Goal: Task Accomplishment & Management: Complete application form

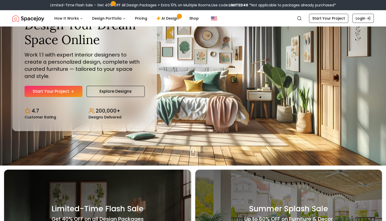
scroll to position [55, 0]
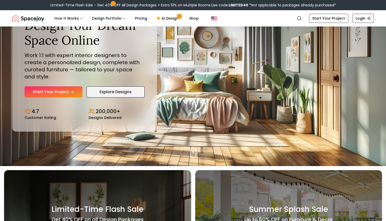
click at [108, 90] on link "Explore Designs" at bounding box center [115, 91] width 58 height 11
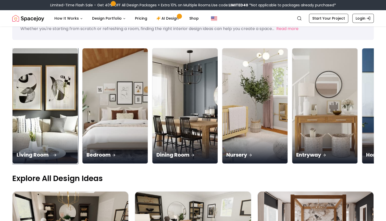
click at [52, 79] on img at bounding box center [45, 106] width 69 height 121
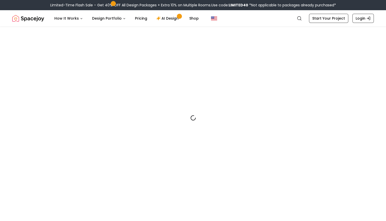
drag, startPoint x: 52, startPoint y: 79, endPoint x: 53, endPoint y: 89, distance: 10.0
click at [50, 79] on div at bounding box center [192, 117] width 361 height 221
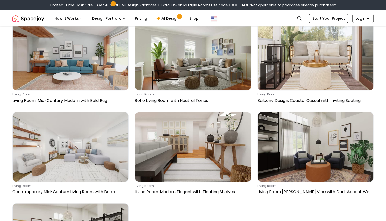
scroll to position [233, 0]
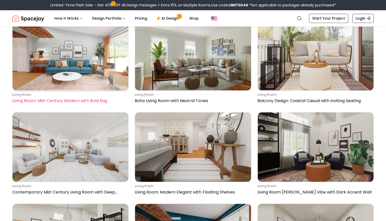
click at [96, 66] on img at bounding box center [70, 56] width 116 height 70
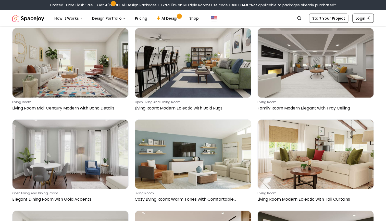
scroll to position [1854, 0]
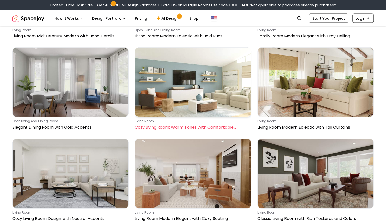
click at [161, 88] on img at bounding box center [193, 83] width 116 height 70
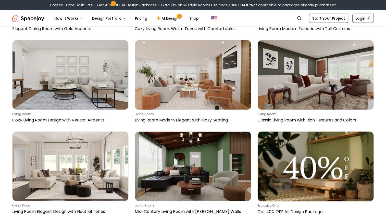
scroll to position [1950, 0]
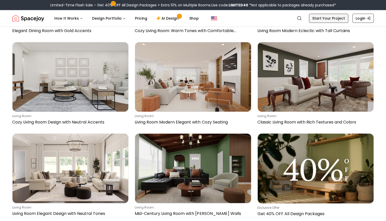
click at [319, 16] on link "Start Your Project" at bounding box center [328, 18] width 39 height 9
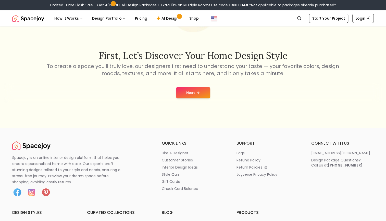
scroll to position [75, 0]
click at [196, 94] on icon at bounding box center [198, 93] width 4 height 4
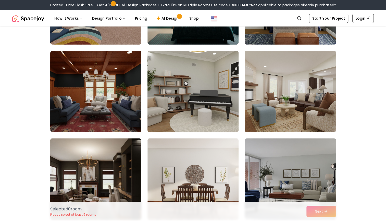
scroll to position [152, 0]
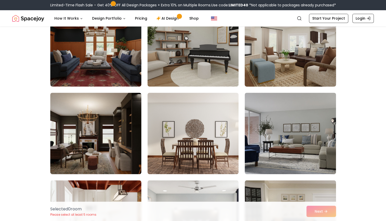
click at [283, 54] on img at bounding box center [290, 46] width 96 height 86
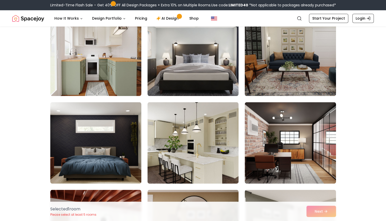
scroll to position [318, 0]
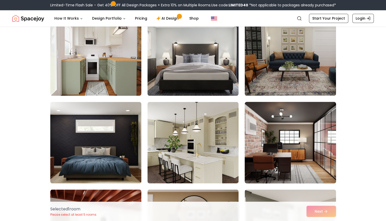
click at [308, 122] on img at bounding box center [290, 143] width 96 height 86
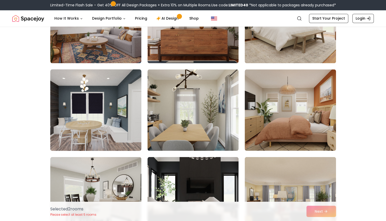
scroll to position [526, 0]
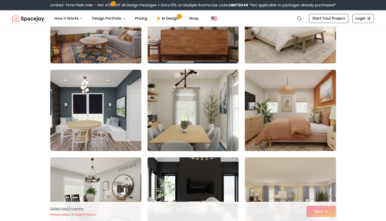
click at [184, 108] on img at bounding box center [193, 111] width 96 height 86
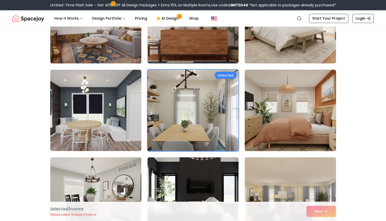
click at [256, 97] on img at bounding box center [290, 111] width 96 height 86
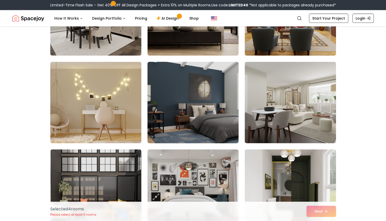
scroll to position [731, 0]
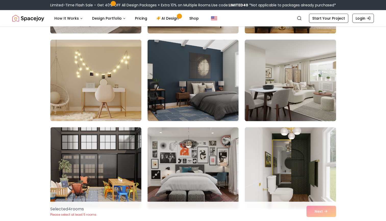
click at [278, 87] on img at bounding box center [290, 81] width 96 height 86
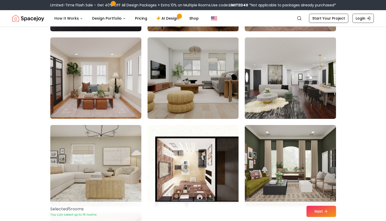
scroll to position [997, 0]
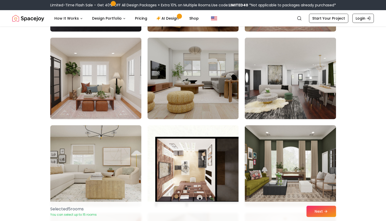
click at [114, 95] on img at bounding box center [96, 79] width 96 height 86
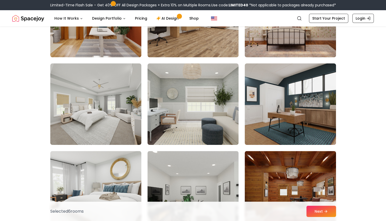
scroll to position [1234, 0]
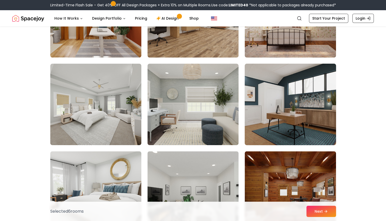
click at [266, 89] on img at bounding box center [290, 105] width 96 height 86
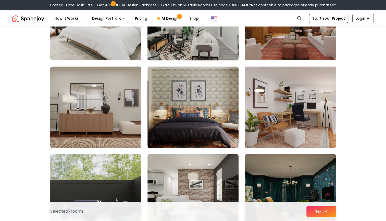
scroll to position [1407, 0]
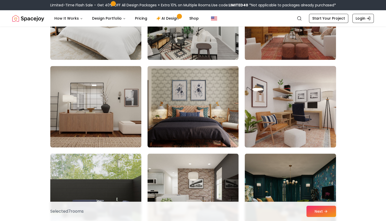
click at [270, 96] on img at bounding box center [290, 107] width 96 height 86
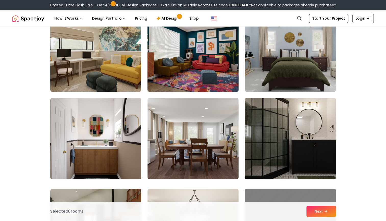
scroll to position [1638, 0]
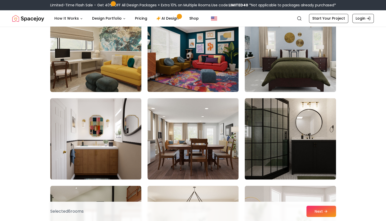
click at [131, 63] on img at bounding box center [96, 51] width 96 height 86
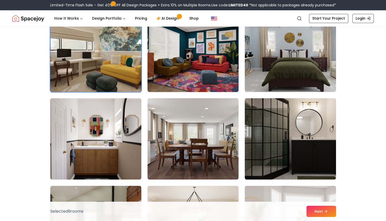
click at [160, 59] on img at bounding box center [193, 51] width 96 height 86
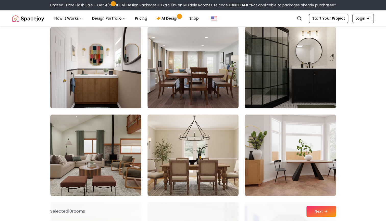
scroll to position [1710, 0]
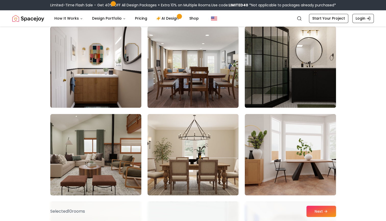
click at [187, 69] on img at bounding box center [193, 67] width 96 height 86
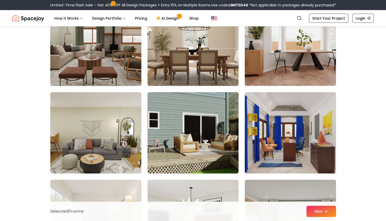
scroll to position [1819, 0]
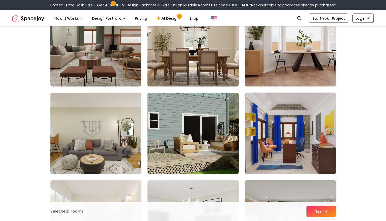
click at [287, 130] on img at bounding box center [290, 134] width 96 height 86
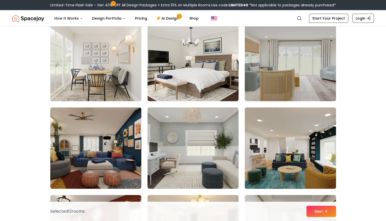
scroll to position [2023, 0]
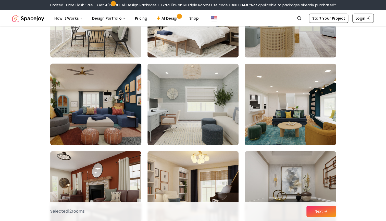
click at [125, 103] on img at bounding box center [96, 105] width 96 height 86
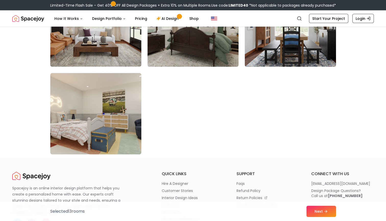
scroll to position [2892, 0]
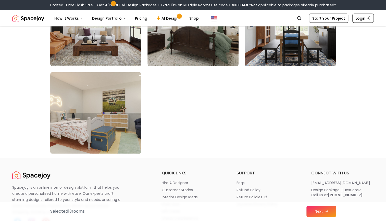
click at [318, 213] on button "Next" at bounding box center [321, 211] width 30 height 11
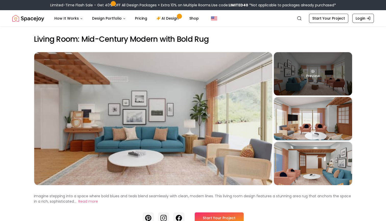
click at [325, 67] on div "Preview" at bounding box center [313, 73] width 78 height 43
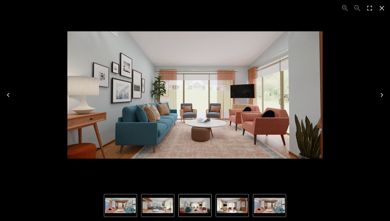
click at [378, 88] on button "Next" at bounding box center [381, 95] width 16 height 20
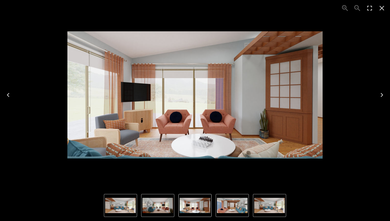
click at [378, 88] on button "Next" at bounding box center [381, 95] width 16 height 20
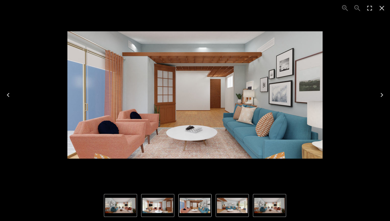
click at [378, 88] on button "Next" at bounding box center [381, 95] width 16 height 20
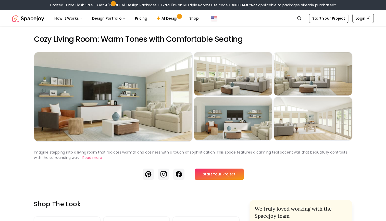
click at [159, 12] on nav "Spacejoy Search How It Works Design Portfolio Pricing AI Design Shop Search Sta…" at bounding box center [192, 18] width 361 height 16
click at [161, 16] on link "AI Design" at bounding box center [168, 18] width 32 height 10
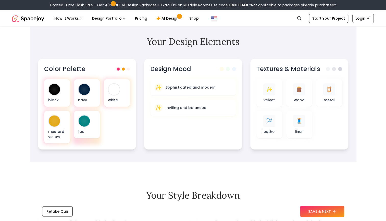
scroll to position [162, 0]
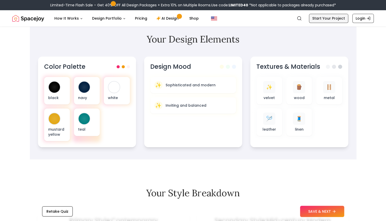
click at [315, 18] on link "Start Your Project" at bounding box center [328, 18] width 39 height 9
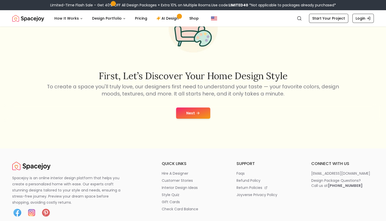
scroll to position [56, 0]
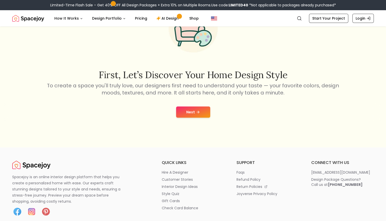
click at [204, 111] on button "Next" at bounding box center [193, 112] width 34 height 11
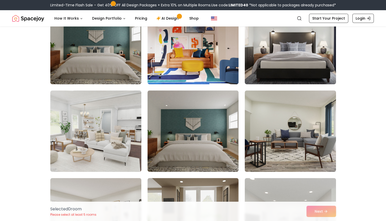
scroll to position [67, 0]
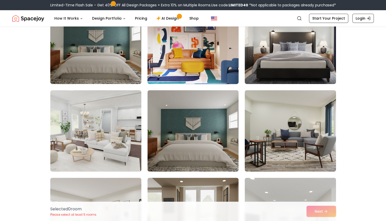
click at [195, 58] on img at bounding box center [193, 44] width 96 height 86
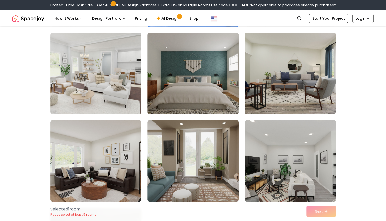
scroll to position [125, 0]
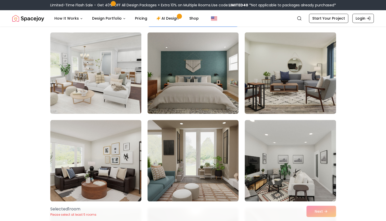
click at [285, 65] on img at bounding box center [290, 73] width 96 height 86
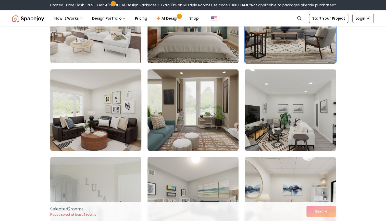
scroll to position [204, 0]
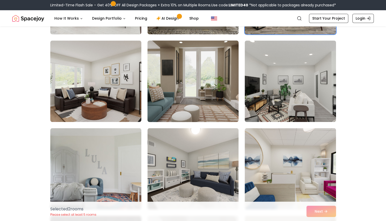
click at [183, 84] on img at bounding box center [193, 82] width 96 height 86
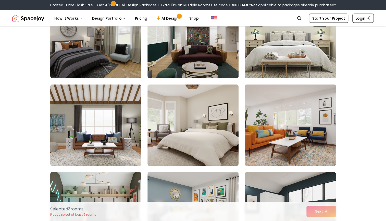
scroll to position [649, 0]
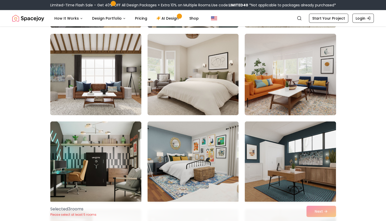
click at [292, 84] on img at bounding box center [290, 75] width 96 height 86
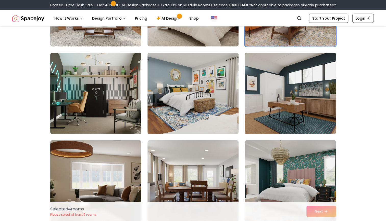
scroll to position [720, 0]
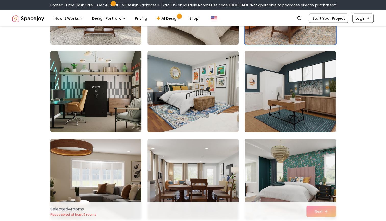
click at [121, 106] on img at bounding box center [96, 92] width 96 height 86
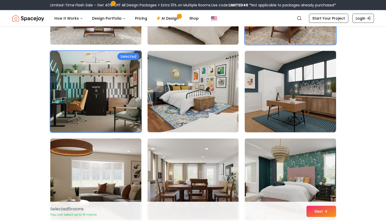
click at [259, 94] on img at bounding box center [290, 92] width 96 height 86
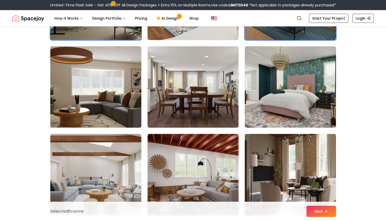
scroll to position [819, 0]
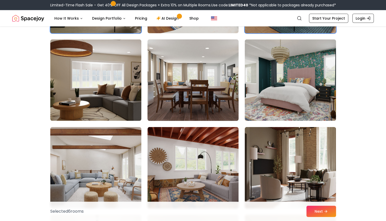
click at [194, 88] on img at bounding box center [193, 80] width 96 height 86
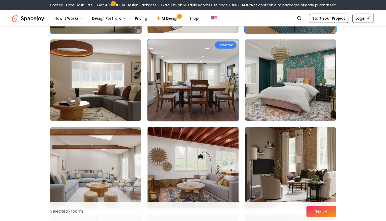
click at [186, 94] on img at bounding box center [193, 80] width 96 height 86
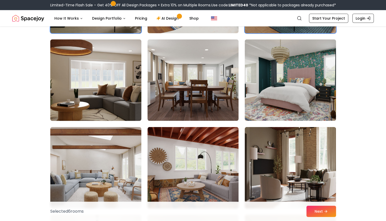
click at [122, 105] on img at bounding box center [96, 80] width 96 height 86
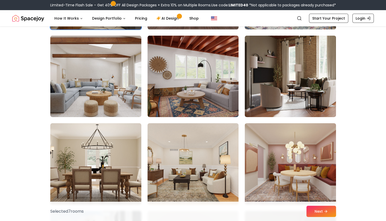
scroll to position [911, 0]
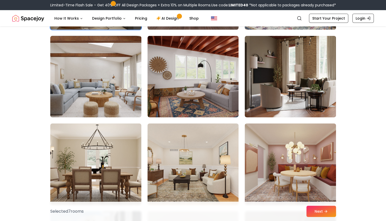
click at [105, 87] on img at bounding box center [96, 77] width 96 height 86
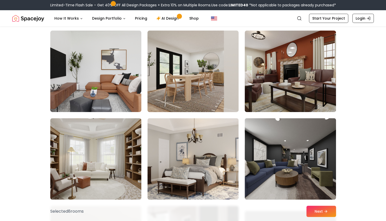
scroll to position [1267, 0]
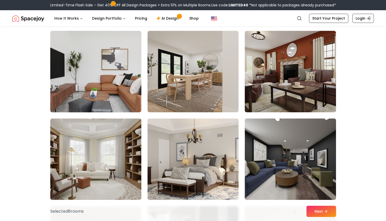
click at [84, 91] on img at bounding box center [96, 72] width 96 height 86
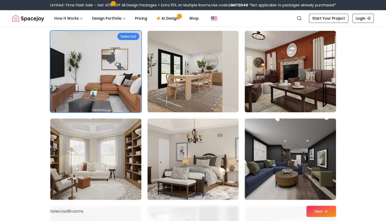
scroll to position [1332, 0]
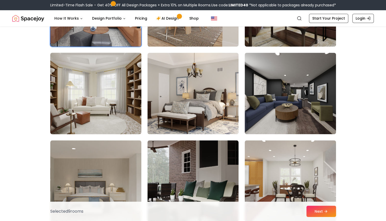
click at [115, 93] on img at bounding box center [96, 94] width 96 height 86
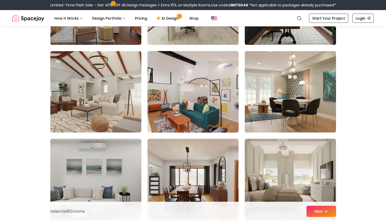
scroll to position [1772, 0]
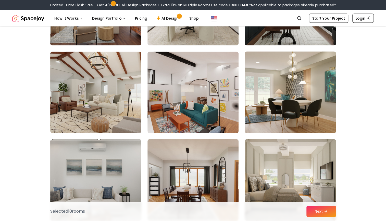
click at [283, 103] on img at bounding box center [290, 93] width 96 height 86
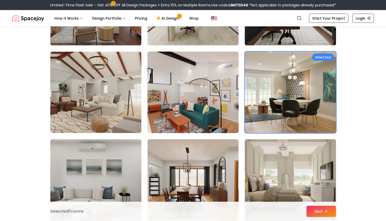
click at [210, 93] on img at bounding box center [193, 93] width 96 height 86
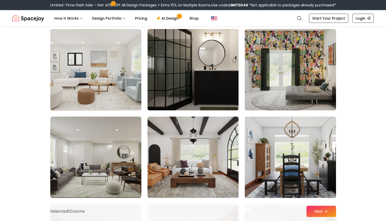
scroll to position [1970, 0]
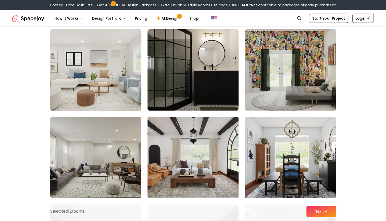
click at [113, 75] on img at bounding box center [96, 70] width 96 height 86
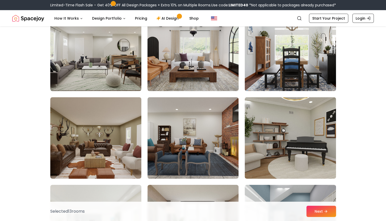
scroll to position [2077, 0]
click at [217, 78] on img at bounding box center [193, 51] width 96 height 86
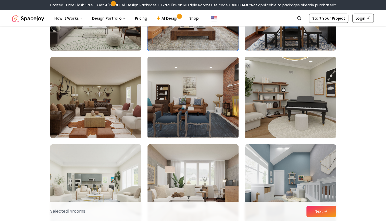
scroll to position [2125, 0]
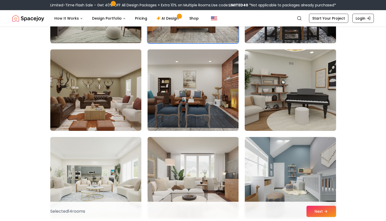
click at [298, 90] on img at bounding box center [290, 90] width 96 height 86
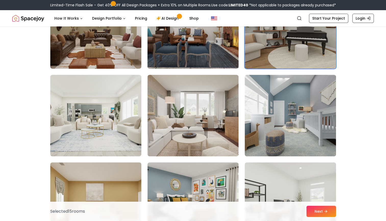
click at [201, 114] on img at bounding box center [192, 116] width 91 height 82
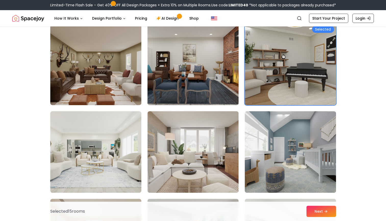
scroll to position [2149, 0]
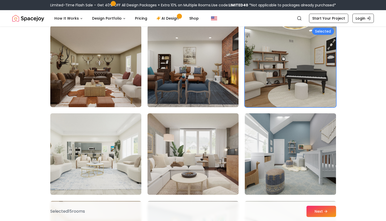
click at [191, 148] on img at bounding box center [193, 154] width 96 height 86
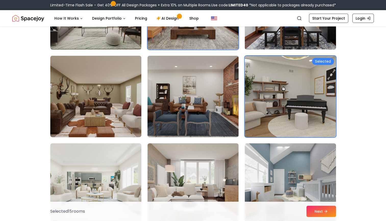
scroll to position [2118, 0]
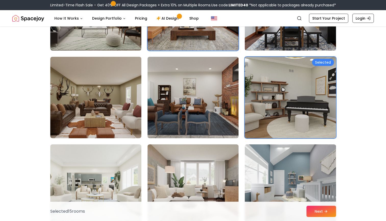
click at [281, 74] on img at bounding box center [290, 98] width 96 height 86
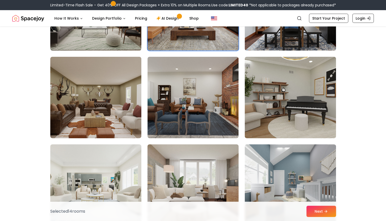
click at [218, 158] on img at bounding box center [193, 186] width 96 height 86
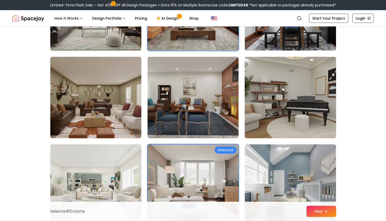
click at [285, 84] on img at bounding box center [290, 98] width 96 height 86
click at [283, 80] on img at bounding box center [290, 98] width 96 height 86
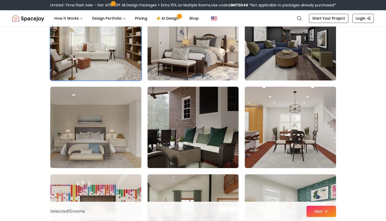
scroll to position [1501, 0]
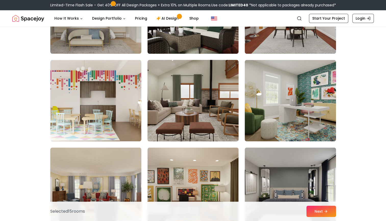
click at [217, 108] on img at bounding box center [193, 101] width 96 height 86
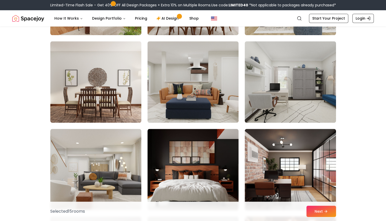
scroll to position [2605, 0]
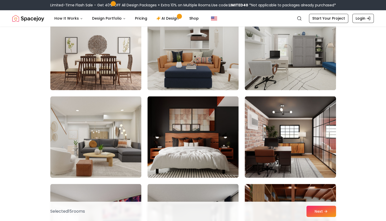
click at [203, 70] on img at bounding box center [193, 50] width 96 height 86
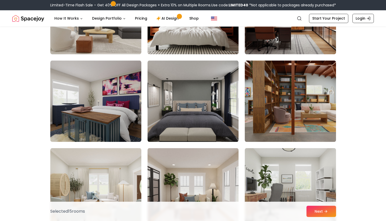
scroll to position [2749, 0]
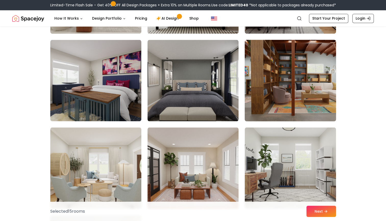
click at [278, 92] on img at bounding box center [290, 81] width 96 height 86
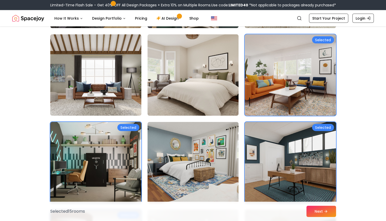
scroll to position [649, 0]
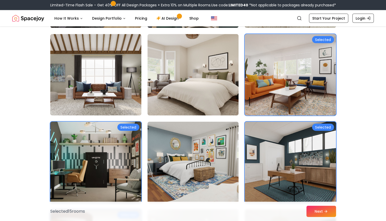
click at [131, 144] on img at bounding box center [96, 163] width 96 height 86
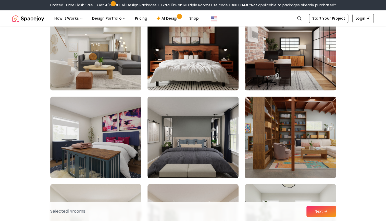
scroll to position [2694, 0]
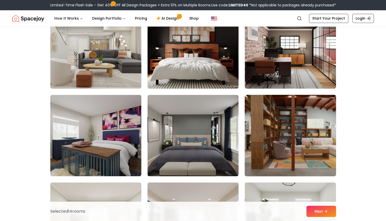
click at [300, 118] on img at bounding box center [290, 136] width 96 height 86
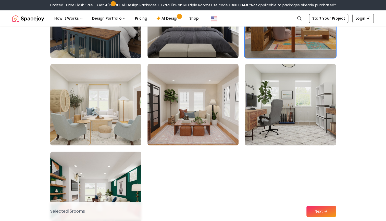
scroll to position [2821, 0]
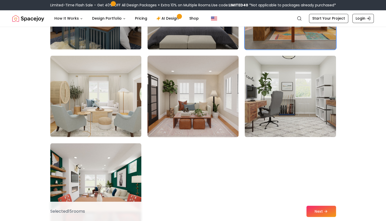
click at [202, 95] on img at bounding box center [193, 97] width 96 height 86
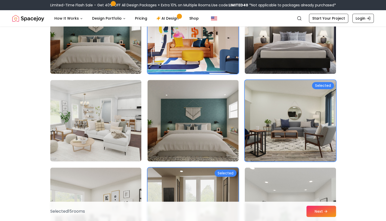
scroll to position [46, 0]
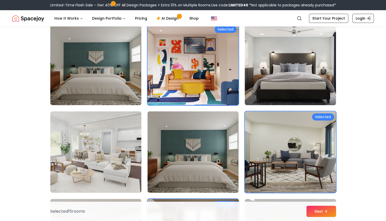
click at [210, 86] on img at bounding box center [193, 65] width 96 height 86
click at [210, 58] on img at bounding box center [193, 65] width 96 height 86
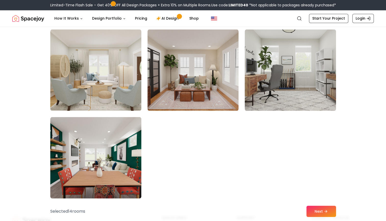
scroll to position [2848, 0]
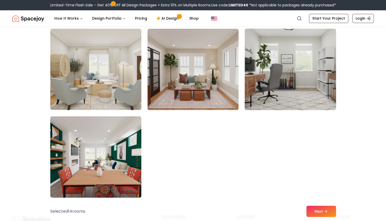
click at [290, 81] on img at bounding box center [290, 70] width 96 height 86
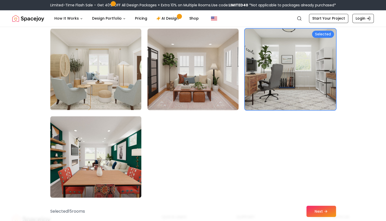
click at [206, 80] on img at bounding box center [193, 70] width 96 height 86
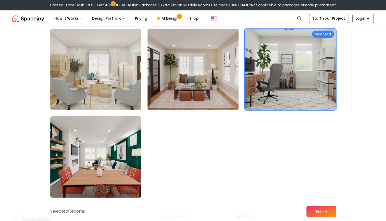
click at [317, 85] on img at bounding box center [290, 70] width 96 height 86
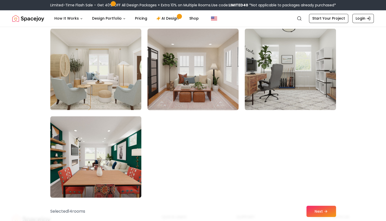
click at [198, 77] on img at bounding box center [193, 70] width 96 height 86
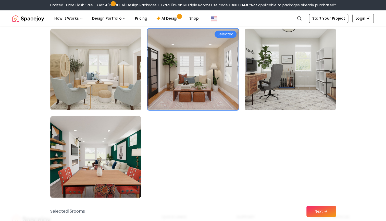
click at [188, 91] on img at bounding box center [193, 70] width 96 height 86
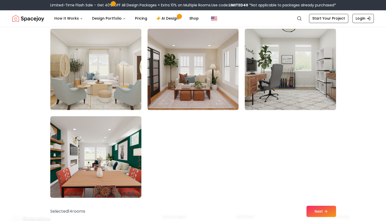
click at [127, 142] on img at bounding box center [96, 157] width 96 height 86
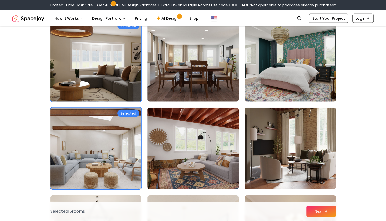
scroll to position [838, 0]
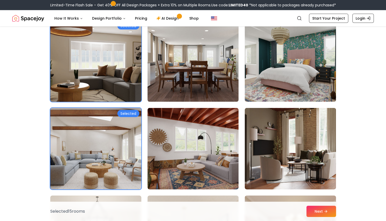
click at [123, 58] on img at bounding box center [96, 61] width 96 height 86
click at [108, 62] on img at bounding box center [96, 61] width 96 height 86
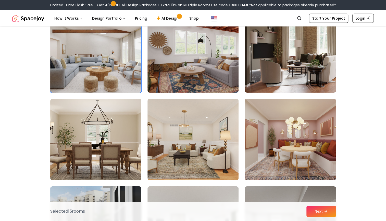
scroll to position [938, 0]
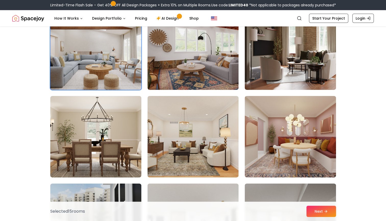
click at [125, 63] on img at bounding box center [96, 49] width 96 height 86
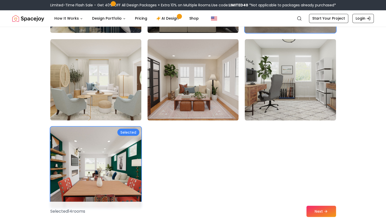
scroll to position [2838, 0]
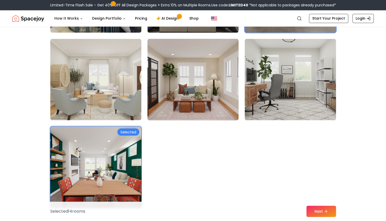
click at [222, 80] on img at bounding box center [193, 80] width 96 height 86
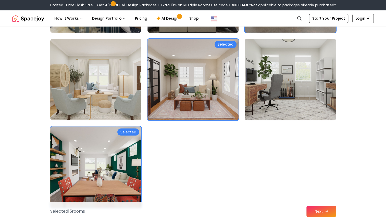
click at [317, 211] on button "Next" at bounding box center [321, 211] width 30 height 11
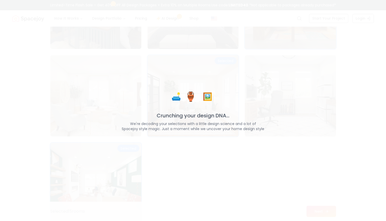
scroll to position [2854, 0]
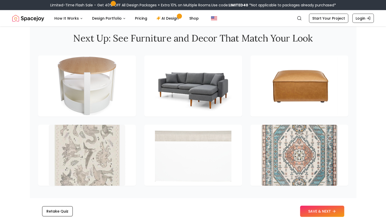
scroll to position [776, 0]
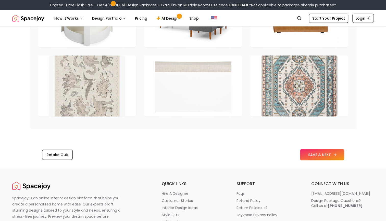
click at [316, 152] on button "SAVE & NEXT" at bounding box center [322, 154] width 44 height 11
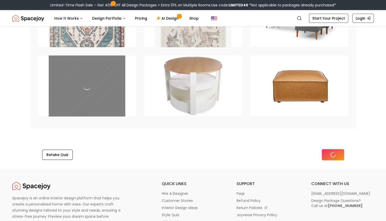
scroll to position [706, 0]
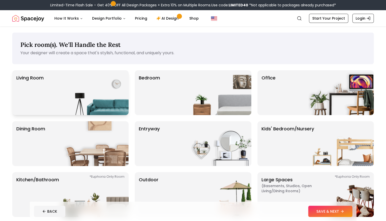
click at [86, 91] on img at bounding box center [95, 92] width 65 height 45
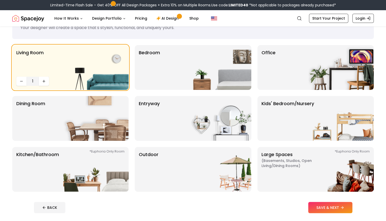
scroll to position [29, 0]
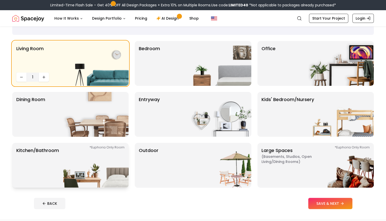
click at [94, 160] on img at bounding box center [95, 165] width 65 height 45
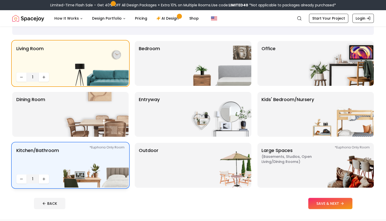
click at [94, 160] on img at bounding box center [95, 165] width 65 height 45
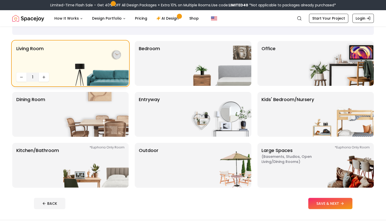
click at [96, 64] on img at bounding box center [95, 63] width 65 height 45
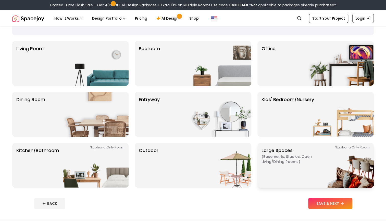
click at [297, 160] on span "( Basements, Studios, Open living/dining rooms )" at bounding box center [293, 159] width 64 height 10
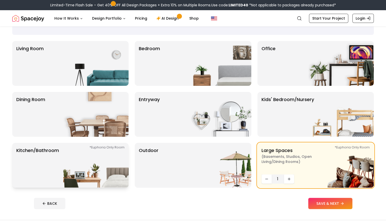
click at [87, 177] on img at bounding box center [95, 165] width 65 height 45
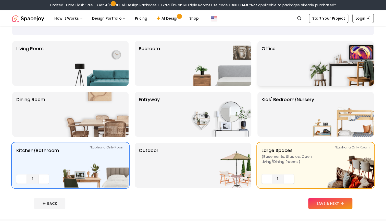
click at [302, 64] on div "Office" at bounding box center [315, 63] width 116 height 45
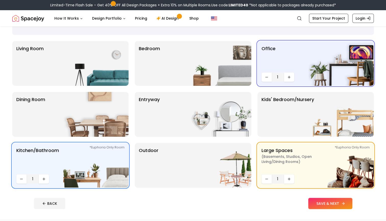
click at [336, 205] on button "SAVE & NEXT" at bounding box center [330, 203] width 44 height 11
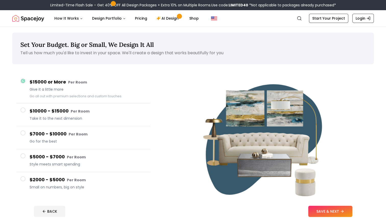
click at [53, 128] on button "$7000 - $10000 Per Room Go for the best" at bounding box center [83, 137] width 134 height 23
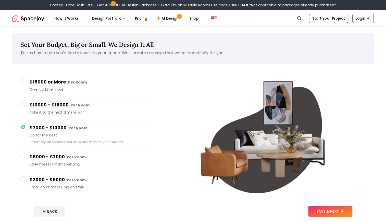
click at [49, 164] on span "Style meets smart spending" at bounding box center [88, 164] width 117 height 5
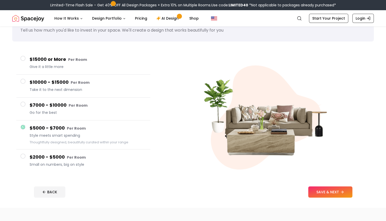
scroll to position [22, 0]
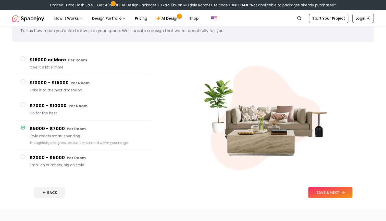
click at [325, 190] on button "SAVE & NEXT" at bounding box center [330, 192] width 44 height 11
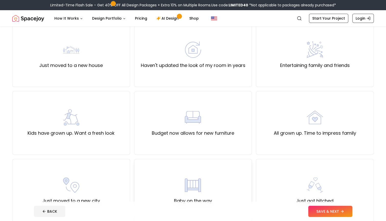
scroll to position [47, 0]
click at [205, 72] on div "Haven't updated the look of my room in years" at bounding box center [193, 56] width 118 height 64
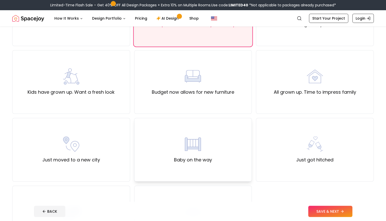
scroll to position [94, 0]
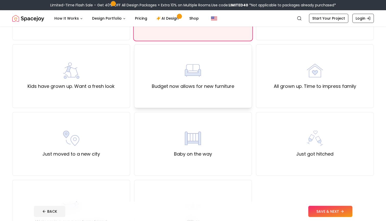
click at [210, 64] on div "Budget now allows for new furniture" at bounding box center [193, 76] width 82 height 28
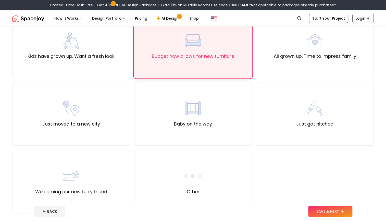
scroll to position [139, 0]
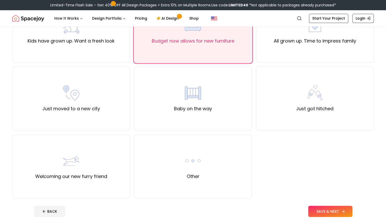
click at [323, 209] on button "SAVE & NEXT" at bounding box center [330, 211] width 44 height 11
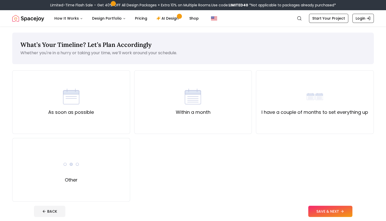
scroll to position [37, 0]
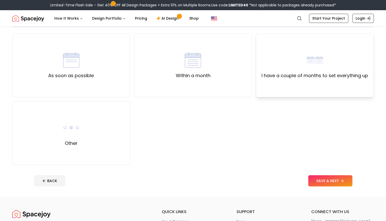
click at [289, 72] on label "I have a couple of months to set everything up" at bounding box center [314, 75] width 107 height 7
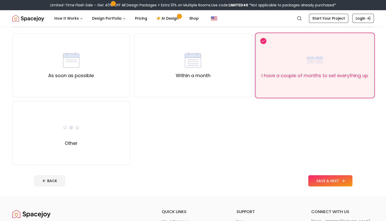
click at [326, 180] on button "SAVE & NEXT" at bounding box center [330, 180] width 44 height 11
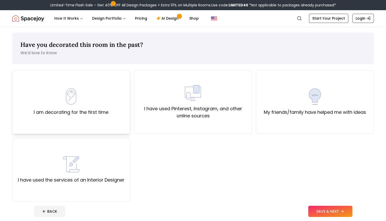
click at [110, 99] on div "I am decorating for the first time" at bounding box center [71, 102] width 118 height 64
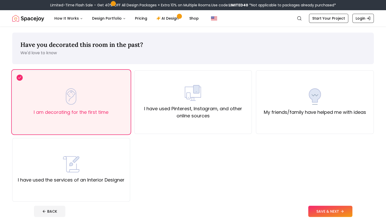
click at [285, 184] on div "I am decorating for the first time I have used Pinterest, Instagram, and other …" at bounding box center [192, 136] width 361 height 132
click at [325, 211] on button "SAVE & NEXT" at bounding box center [330, 211] width 44 height 11
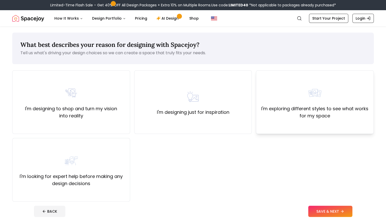
click at [287, 90] on div "I'm exploring different styles to see what works for my space" at bounding box center [314, 102] width 109 height 35
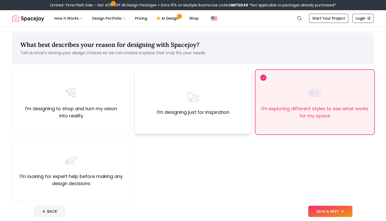
click at [231, 113] on div "I'm designing just for inspiration" at bounding box center [193, 102] width 118 height 64
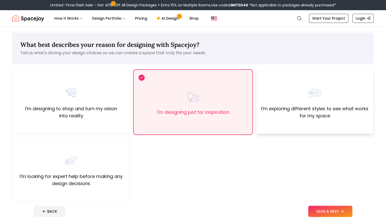
click at [316, 107] on label "I'm exploring different styles to see what works for my space" at bounding box center [314, 112] width 109 height 14
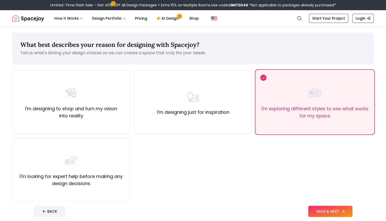
click at [317, 211] on button "SAVE & NEXT" at bounding box center [330, 211] width 44 height 11
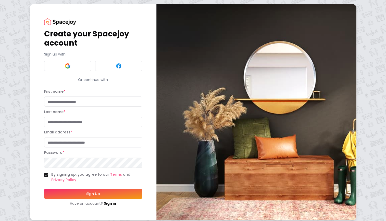
click at [79, 104] on input "First name *" at bounding box center [93, 102] width 98 height 10
type input "*****"
type input "**********"
click at [72, 193] on button "Sign Up" at bounding box center [93, 194] width 98 height 10
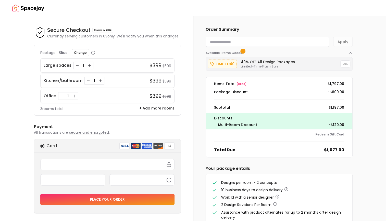
click at [28, 6] on img "Spacejoy" at bounding box center [28, 8] width 32 height 10
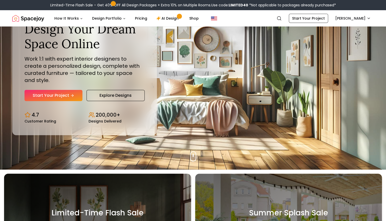
scroll to position [18, 0]
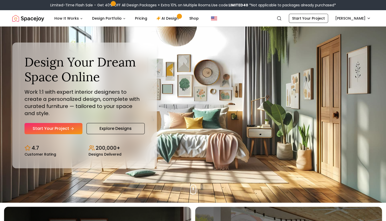
click at [203, 99] on div "Design Your Dream Space Online Work 1:1 with expert interior designers to creat…" at bounding box center [193, 105] width 386 height 195
click at [194, 184] on div "Design Your Dream Space Online Work 1:1 with expert interior designers to creat…" at bounding box center [193, 105] width 386 height 195
click at [320, 85] on div "Design Your Dream Space Online Work 1:1 with expert interior designers to creat…" at bounding box center [193, 105] width 386 height 195
click at [131, 123] on link "Explore Designs" at bounding box center [115, 128] width 58 height 11
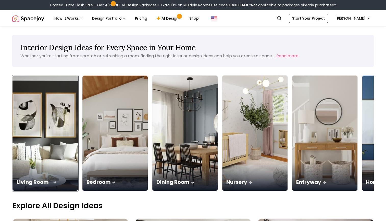
click at [44, 162] on div "Living Room" at bounding box center [44, 176] width 65 height 29
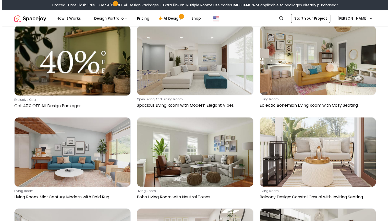
scroll to position [137, 0]
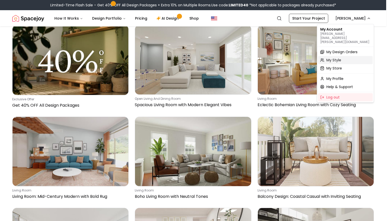
click at [332, 58] on span "My Style" at bounding box center [333, 60] width 15 height 5
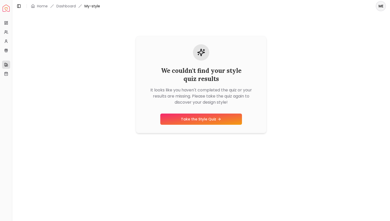
click at [207, 85] on div "We couldn't find your style quiz results It looks like you haven't completed th…" at bounding box center [201, 74] width 114 height 61
click at [180, 117] on link "Take the Style Quiz" at bounding box center [201, 119] width 82 height 11
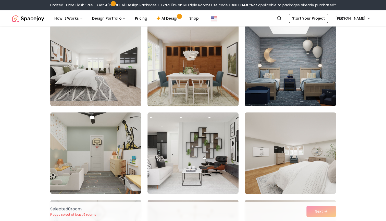
scroll to position [128, 0]
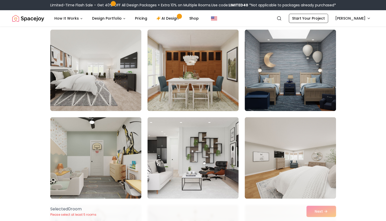
click at [189, 64] on img at bounding box center [193, 71] width 96 height 86
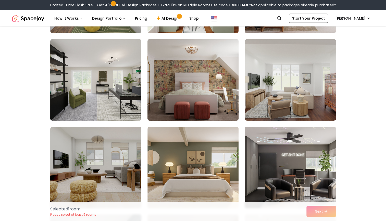
scroll to position [967, 0]
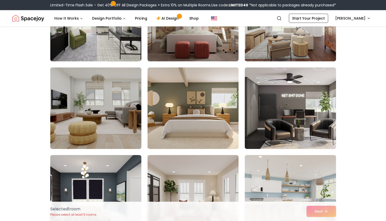
click at [112, 123] on img at bounding box center [96, 109] width 96 height 86
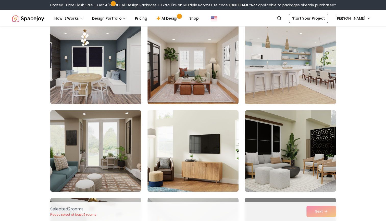
scroll to position [1099, 0]
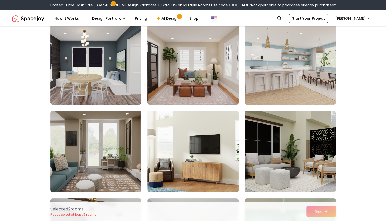
click at [198, 82] on img at bounding box center [193, 64] width 96 height 86
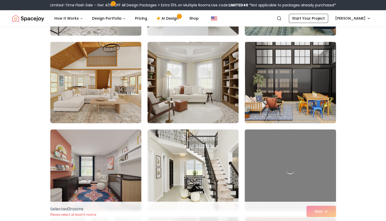
scroll to position [1344, 0]
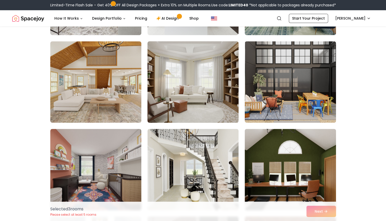
click at [214, 91] on img at bounding box center [193, 82] width 96 height 86
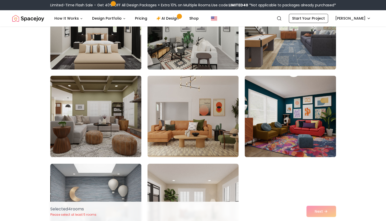
scroll to position [2538, 0]
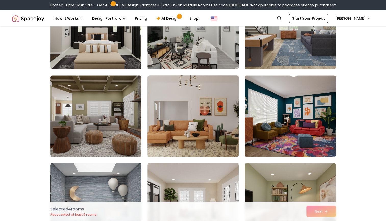
click at [196, 116] on img at bounding box center [193, 116] width 96 height 86
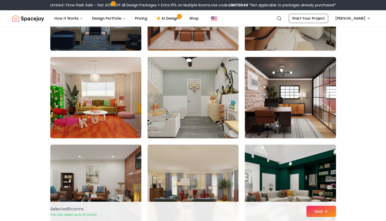
scroll to position [2747, 0]
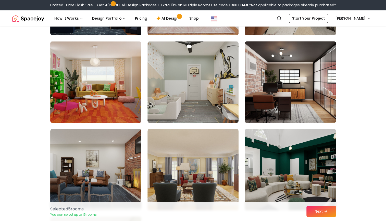
click at [284, 78] on img at bounding box center [290, 82] width 96 height 86
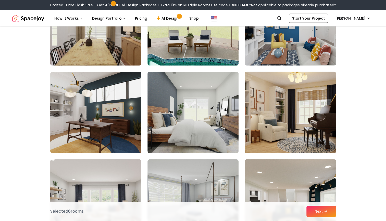
scroll to position [1928, 0]
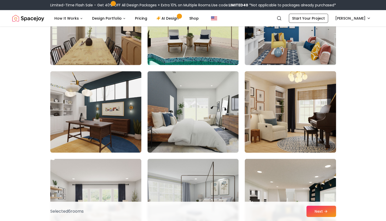
click at [265, 118] on img at bounding box center [290, 112] width 96 height 86
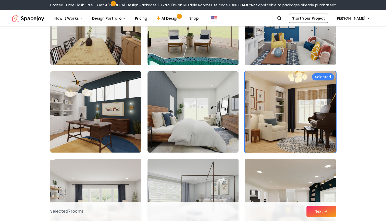
click at [254, 105] on img at bounding box center [290, 112] width 96 height 86
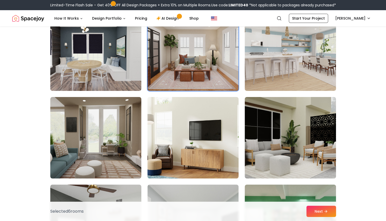
scroll to position [1113, 0]
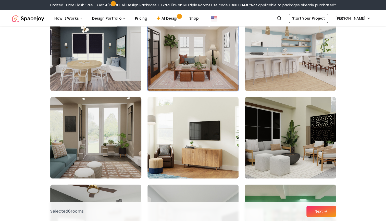
click at [120, 154] on img at bounding box center [96, 138] width 96 height 86
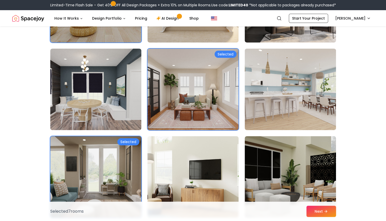
click at [168, 138] on img at bounding box center [193, 177] width 96 height 86
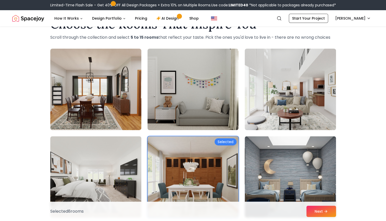
scroll to position [0, 0]
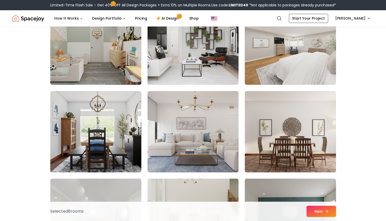
click at [310, 217] on button "Next" at bounding box center [321, 211] width 30 height 11
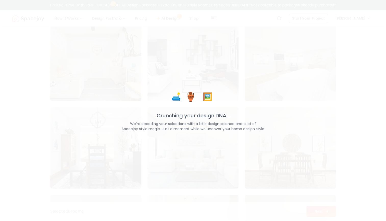
scroll to position [258, 0]
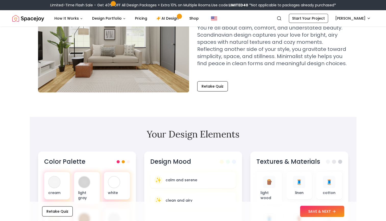
scroll to position [58, 0]
click at [200, 87] on button "Retake Quiz" at bounding box center [212, 87] width 31 height 10
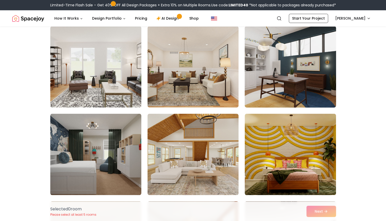
scroll to position [394, 0]
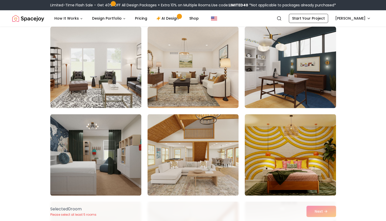
click at [295, 76] on img at bounding box center [290, 67] width 96 height 86
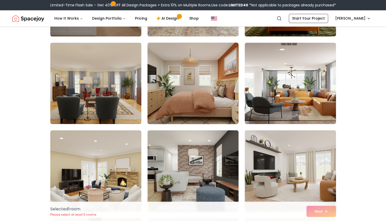
scroll to position [553, 0]
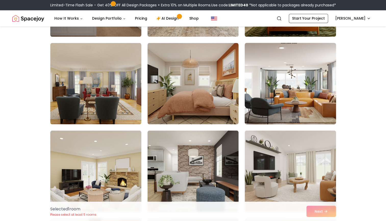
click at [261, 72] on img at bounding box center [290, 84] width 96 height 86
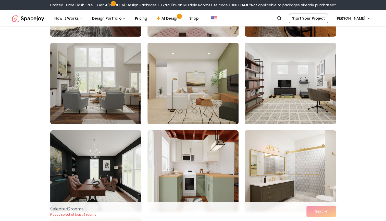
scroll to position [969, 0]
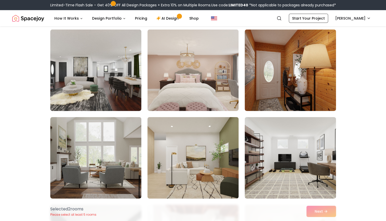
click at [169, 125] on img at bounding box center [193, 158] width 96 height 86
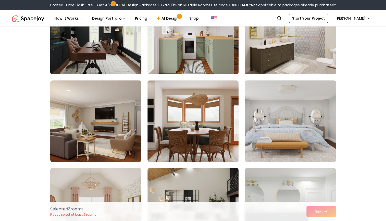
scroll to position [1135, 0]
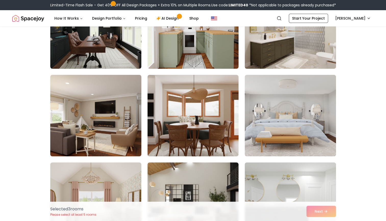
click at [126, 132] on img at bounding box center [96, 116] width 96 height 86
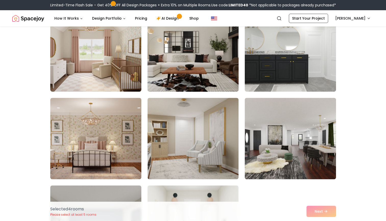
scroll to position [1287, 0]
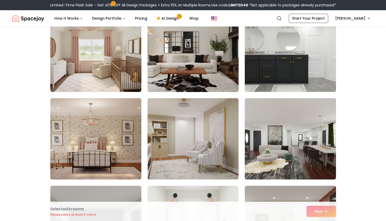
click at [192, 87] on img at bounding box center [193, 51] width 96 height 86
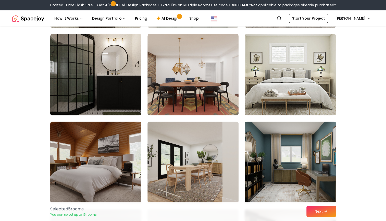
scroll to position [1524, 0]
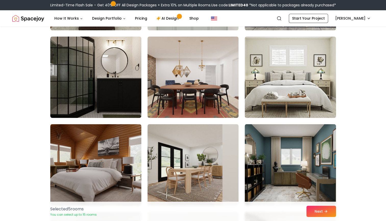
click at [208, 97] on img at bounding box center [192, 77] width 91 height 82
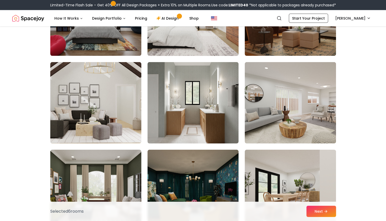
scroll to position [1761, 0]
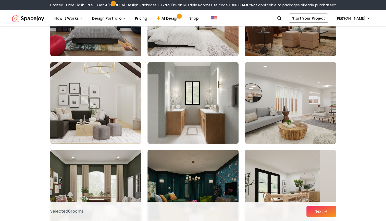
click at [257, 108] on img at bounding box center [290, 103] width 96 height 86
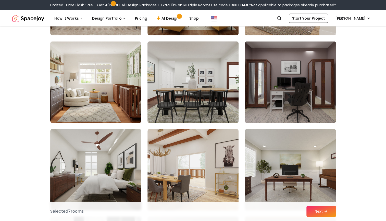
scroll to position [1957, 0]
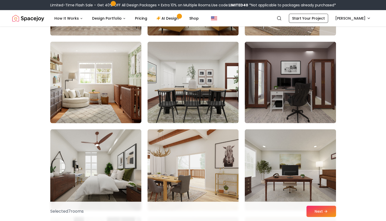
click at [118, 105] on img at bounding box center [96, 83] width 96 height 86
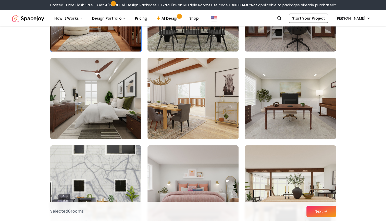
scroll to position [2072, 0]
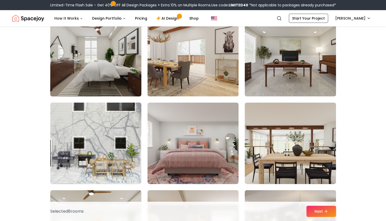
click at [110, 79] on img at bounding box center [96, 56] width 96 height 86
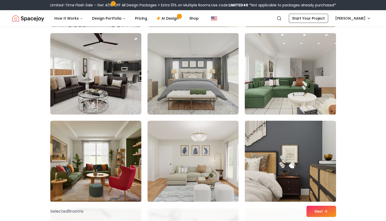
scroll to position [2317, 0]
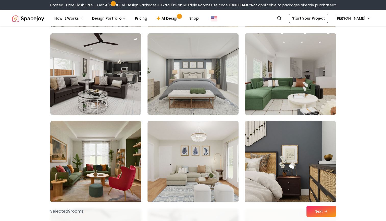
click at [259, 87] on img at bounding box center [290, 74] width 96 height 86
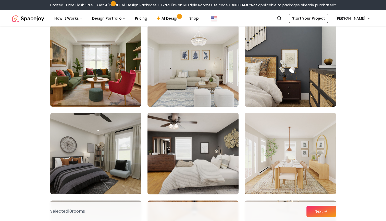
scroll to position [2416, 0]
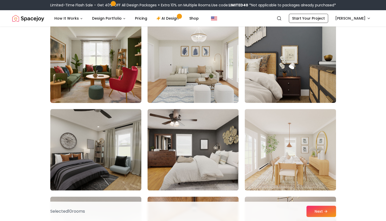
click at [110, 74] on img at bounding box center [96, 62] width 96 height 86
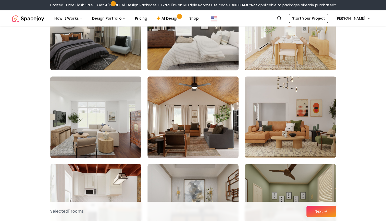
scroll to position [2590, 0]
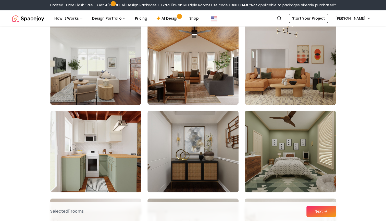
click at [270, 78] on img at bounding box center [290, 64] width 96 height 86
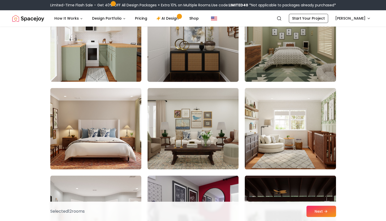
scroll to position [2700, 0]
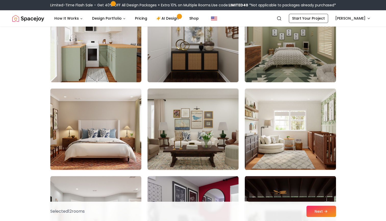
click at [215, 131] on img at bounding box center [193, 129] width 96 height 86
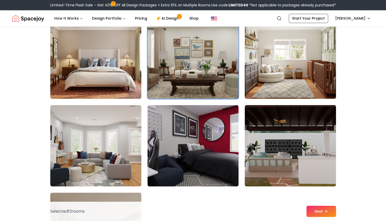
scroll to position [2771, 0]
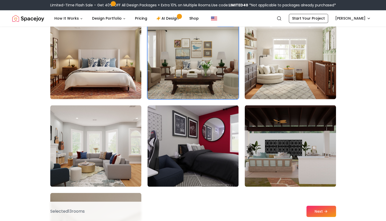
click at [268, 75] on img at bounding box center [290, 59] width 96 height 86
click at [259, 74] on img at bounding box center [290, 59] width 96 height 86
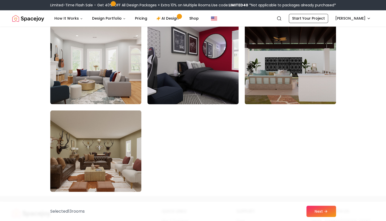
scroll to position [2854, 0]
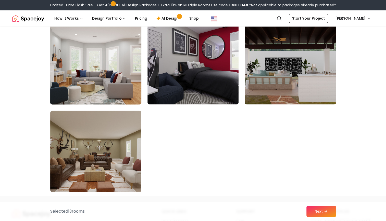
click at [119, 85] on img at bounding box center [96, 64] width 96 height 86
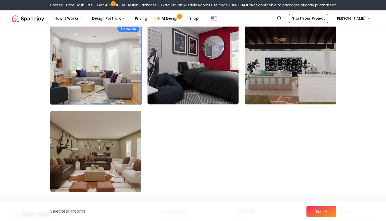
click at [105, 83] on img at bounding box center [96, 64] width 96 height 86
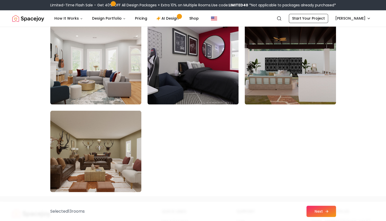
click at [321, 210] on button "Next" at bounding box center [321, 211] width 30 height 11
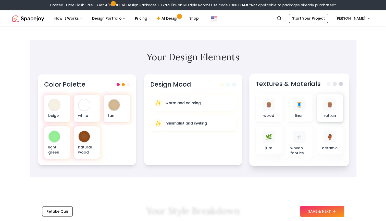
scroll to position [150, 0]
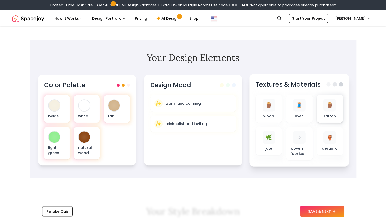
click at [331, 109] on span "🪵" at bounding box center [329, 105] width 7 height 7
click at [301, 109] on div "🧵" at bounding box center [299, 105] width 12 height 12
click at [271, 109] on div "🪵" at bounding box center [268, 105] width 12 height 12
click at [275, 141] on div "🌿 jute" at bounding box center [268, 141] width 18 height 20
click at [294, 139] on div "☆" at bounding box center [299, 137] width 12 height 12
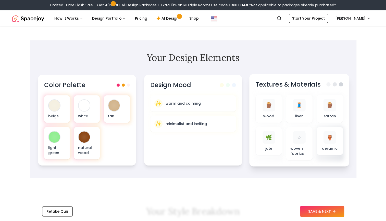
click at [316, 135] on div at bounding box center [329, 143] width 29 height 35
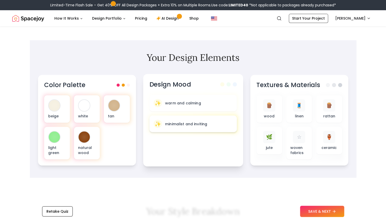
click at [181, 126] on p "minimalist and inviting" at bounding box center [186, 123] width 42 height 5
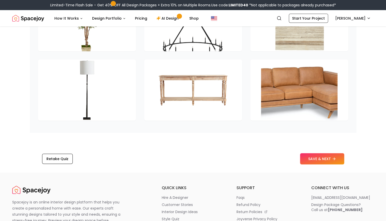
scroll to position [767, 0]
click at [327, 158] on button "SAVE & NEXT" at bounding box center [322, 158] width 44 height 11
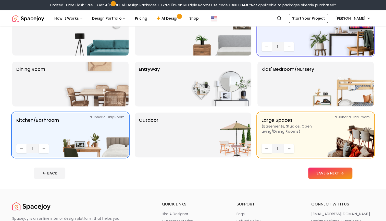
scroll to position [60, 0]
click at [328, 172] on button "SAVE & NEXT" at bounding box center [330, 173] width 44 height 11
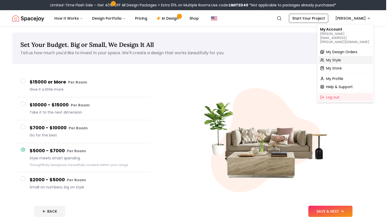
click at [336, 58] on span "My Style" at bounding box center [333, 60] width 15 height 5
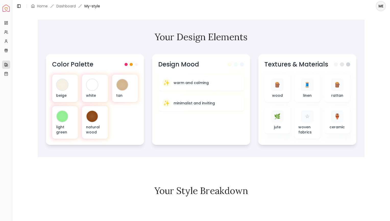
scroll to position [162, 0]
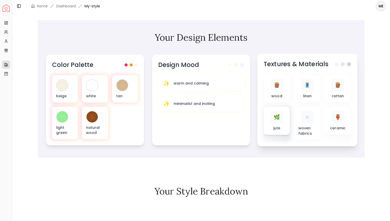
click at [274, 118] on span "🌿" at bounding box center [276, 117] width 7 height 7
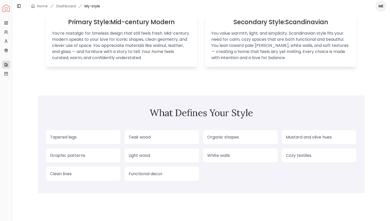
scroll to position [359, 0]
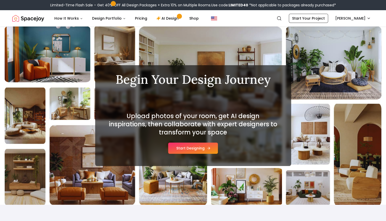
click at [197, 147] on button "Start Designing" at bounding box center [193, 148] width 50 height 11
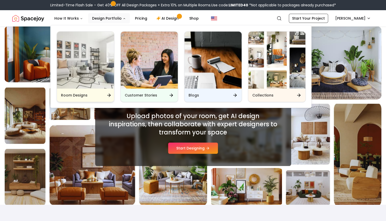
click at [96, 75] on img "Main" at bounding box center [85, 60] width 57 height 57
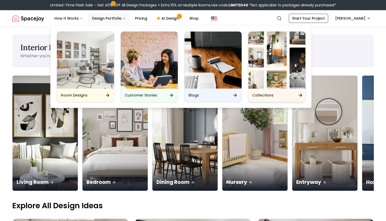
click at [257, 62] on img "Main" at bounding box center [276, 60] width 57 height 57
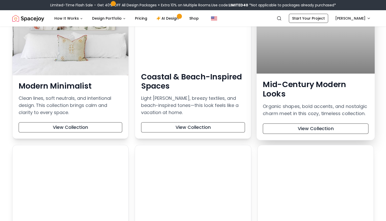
scroll to position [86, 0]
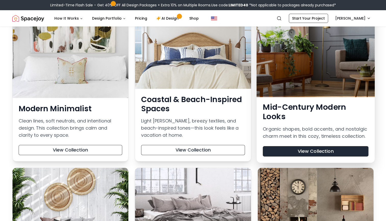
click at [299, 150] on button "View Collection" at bounding box center [316, 151] width 106 height 10
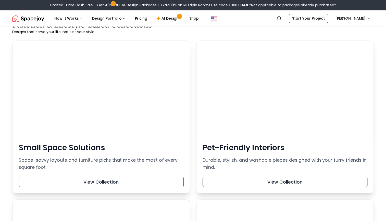
scroll to position [417, 0]
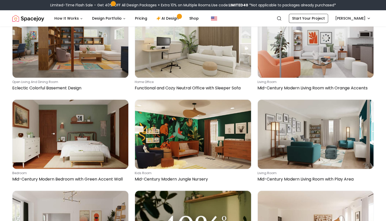
scroll to position [1527, 0]
